Goal: Task Accomplishment & Management: Manage account settings

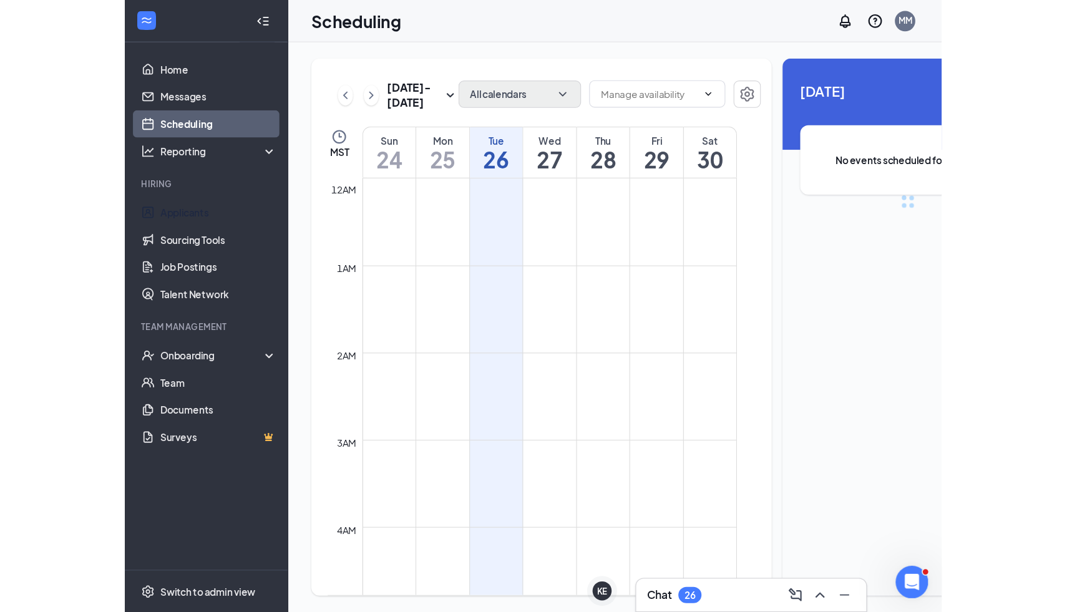
scroll to position [613, 0]
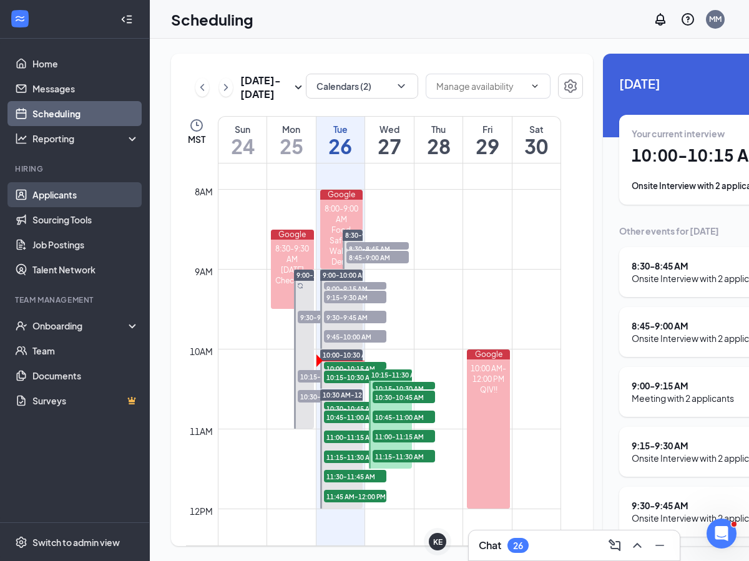
click at [71, 189] on link "Applicants" at bounding box center [85, 194] width 107 height 25
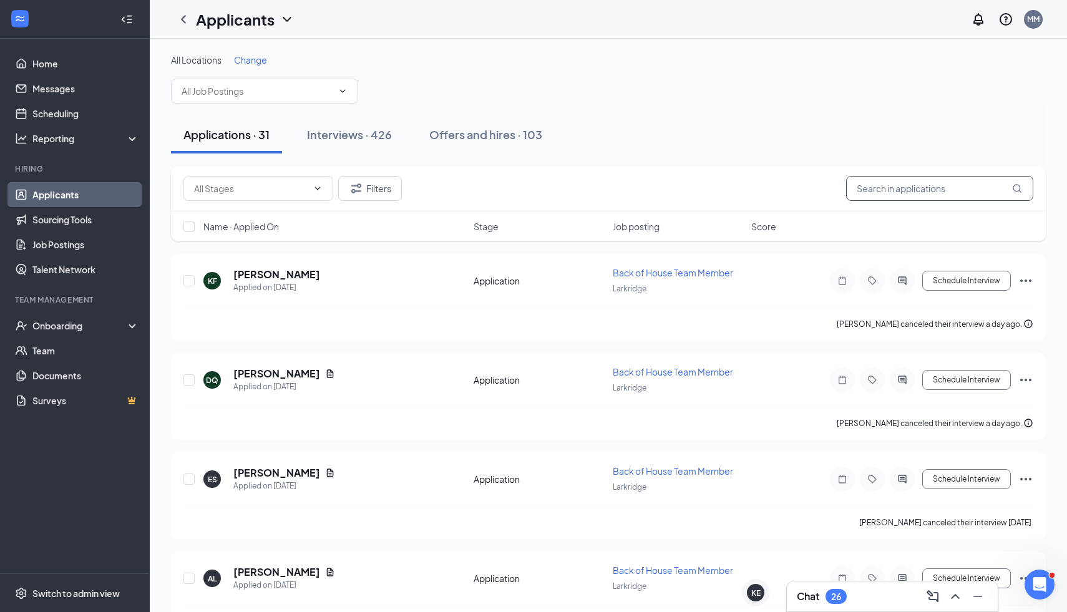
click at [748, 195] on input "text" at bounding box center [939, 188] width 187 height 25
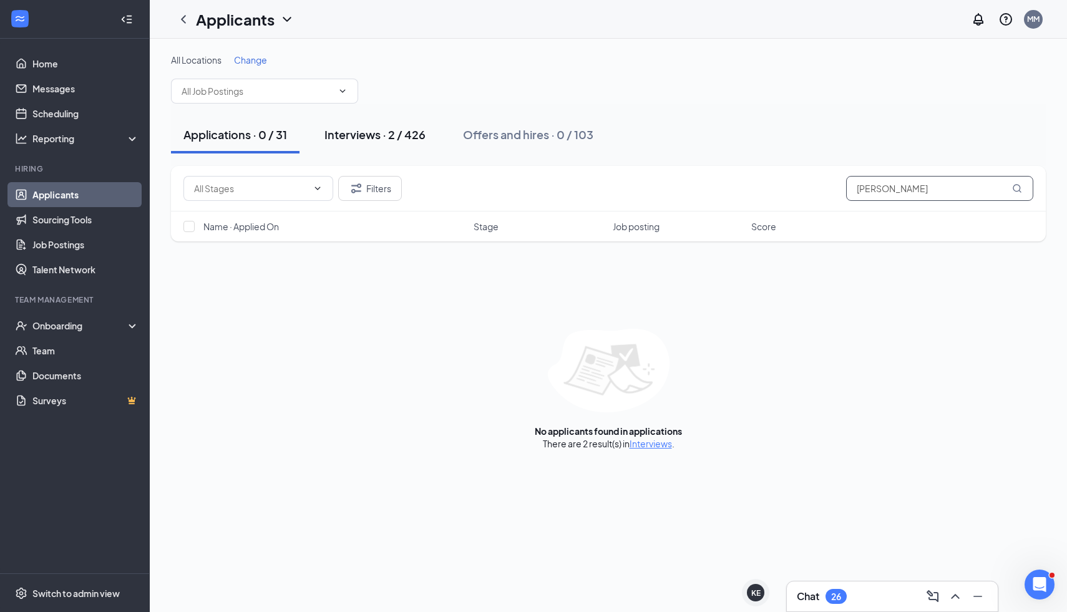
type input "[PERSON_NAME]"
click at [386, 134] on div "Interviews · 2 / 426" at bounding box center [374, 135] width 101 height 16
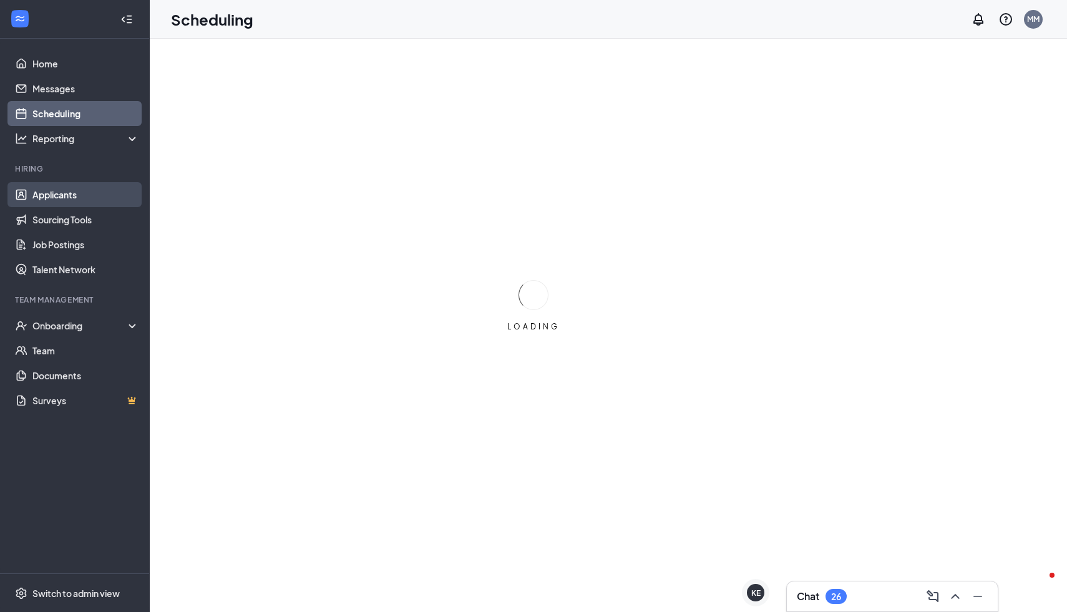
click at [67, 197] on link "Applicants" at bounding box center [85, 194] width 107 height 25
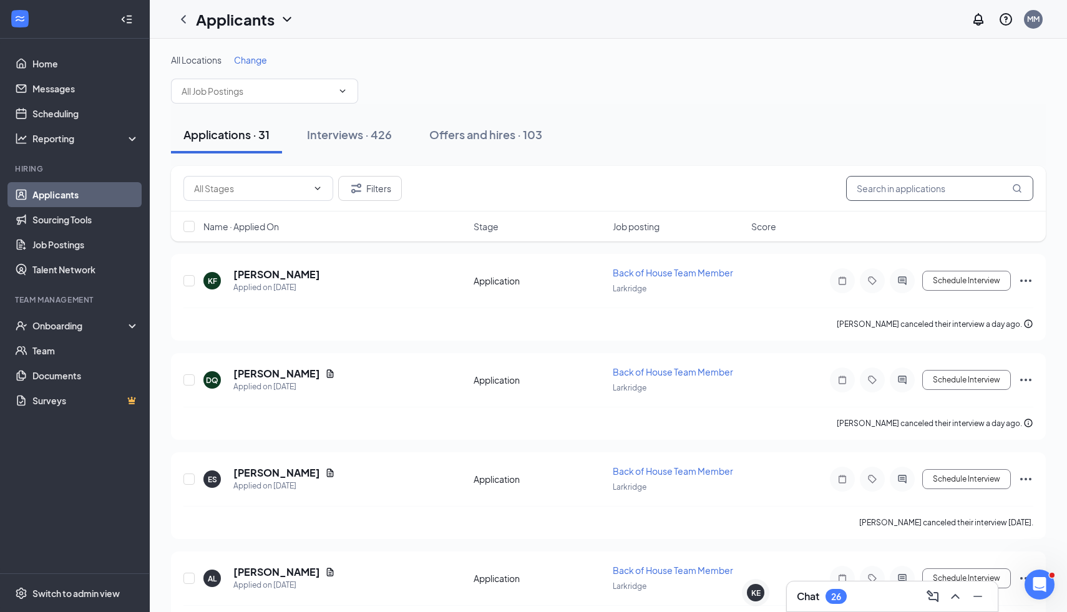
click at [927, 187] on input "text" at bounding box center [939, 188] width 187 height 25
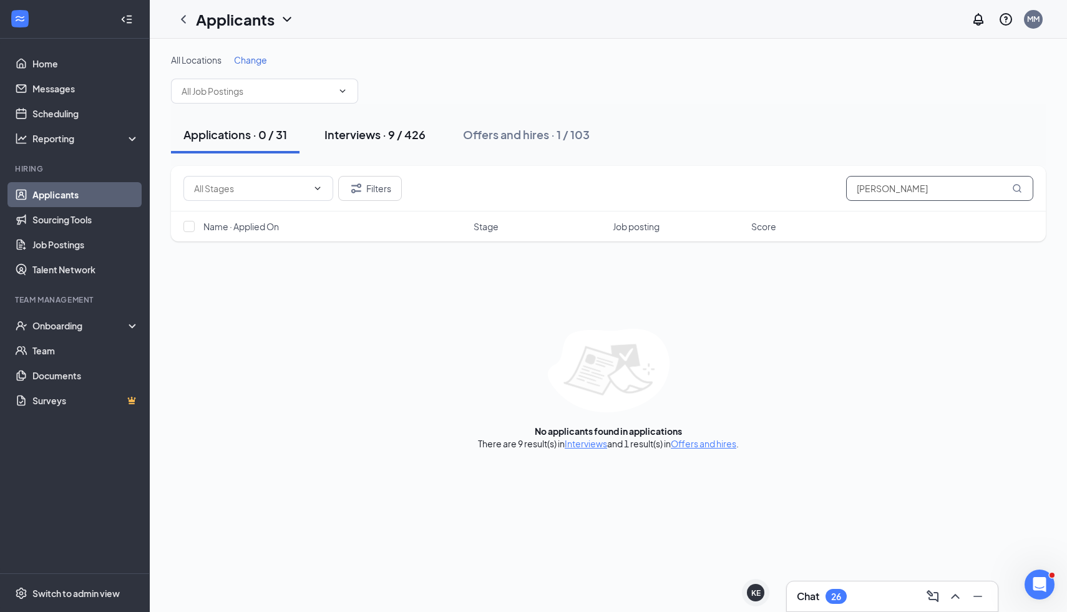
type input "chris"
click at [382, 132] on div "Interviews · 9 / 426" at bounding box center [374, 135] width 101 height 16
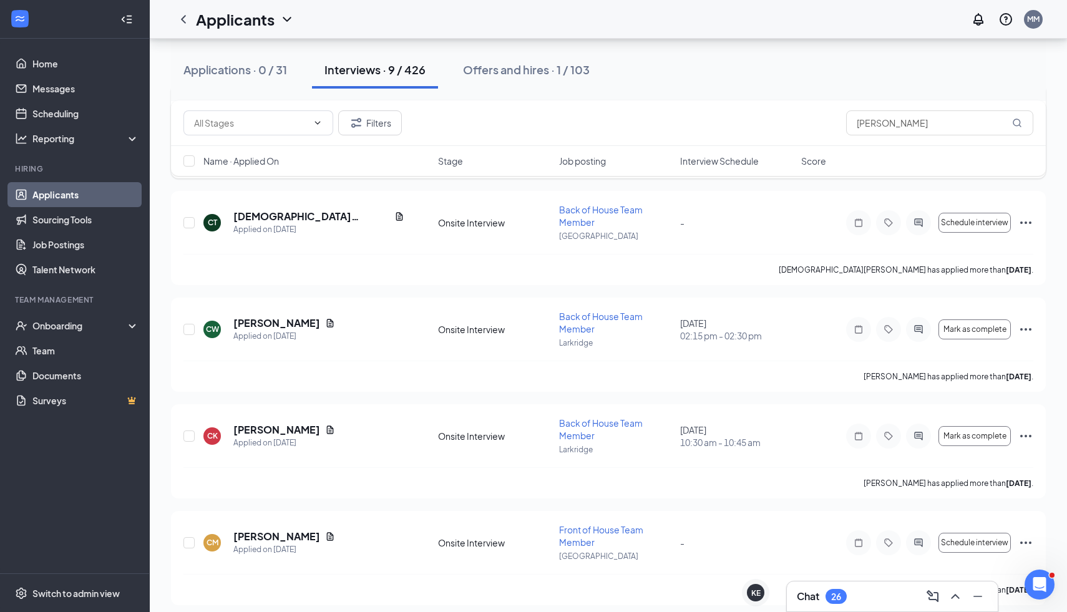
scroll to position [285, 0]
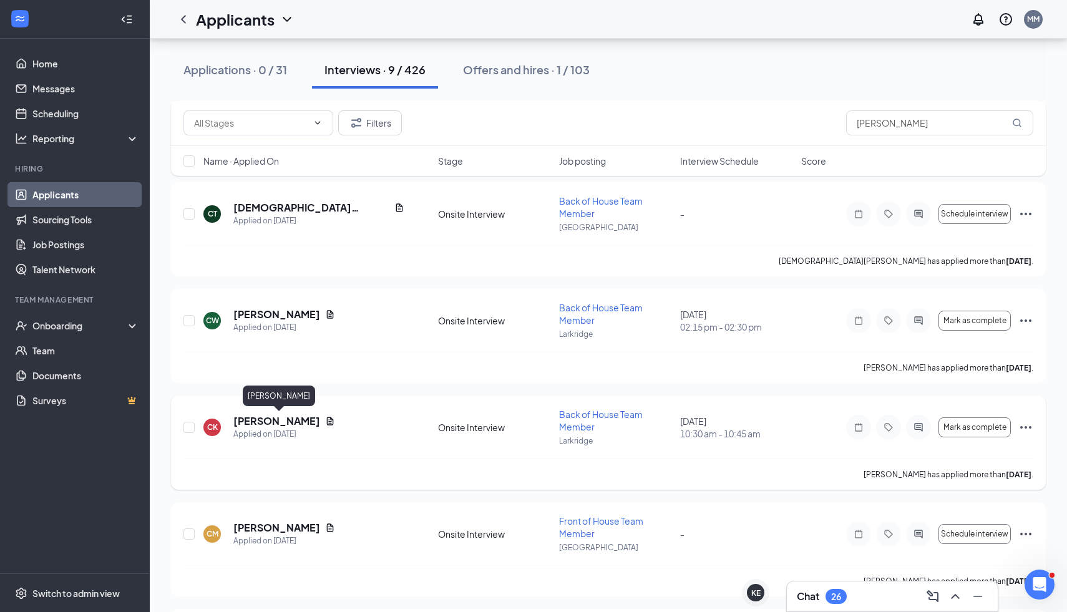
click at [312, 422] on h5 "Christopher Kalowski" at bounding box center [276, 421] width 87 height 14
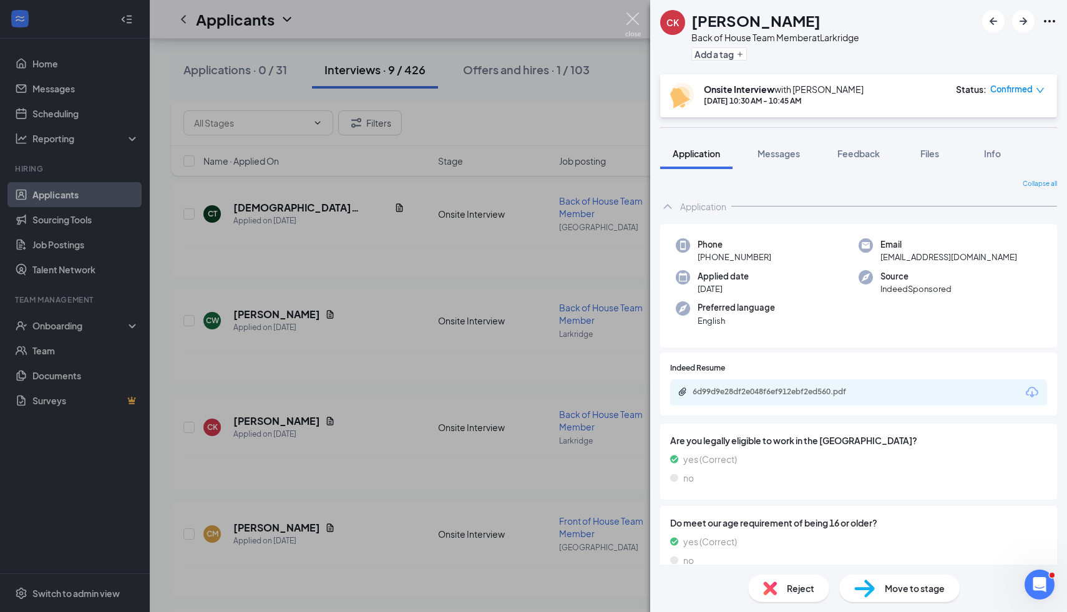
click at [630, 18] on img at bounding box center [633, 24] width 16 height 24
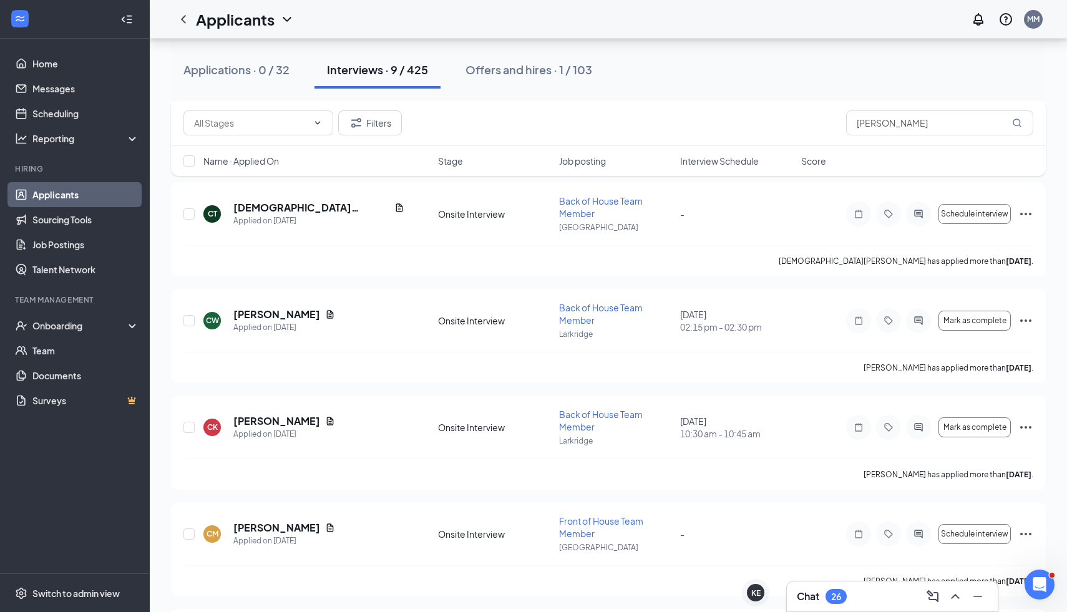
click at [388, 66] on div "Interviews · 9 / 425" at bounding box center [377, 70] width 101 height 16
